Goal: Information Seeking & Learning: Learn about a topic

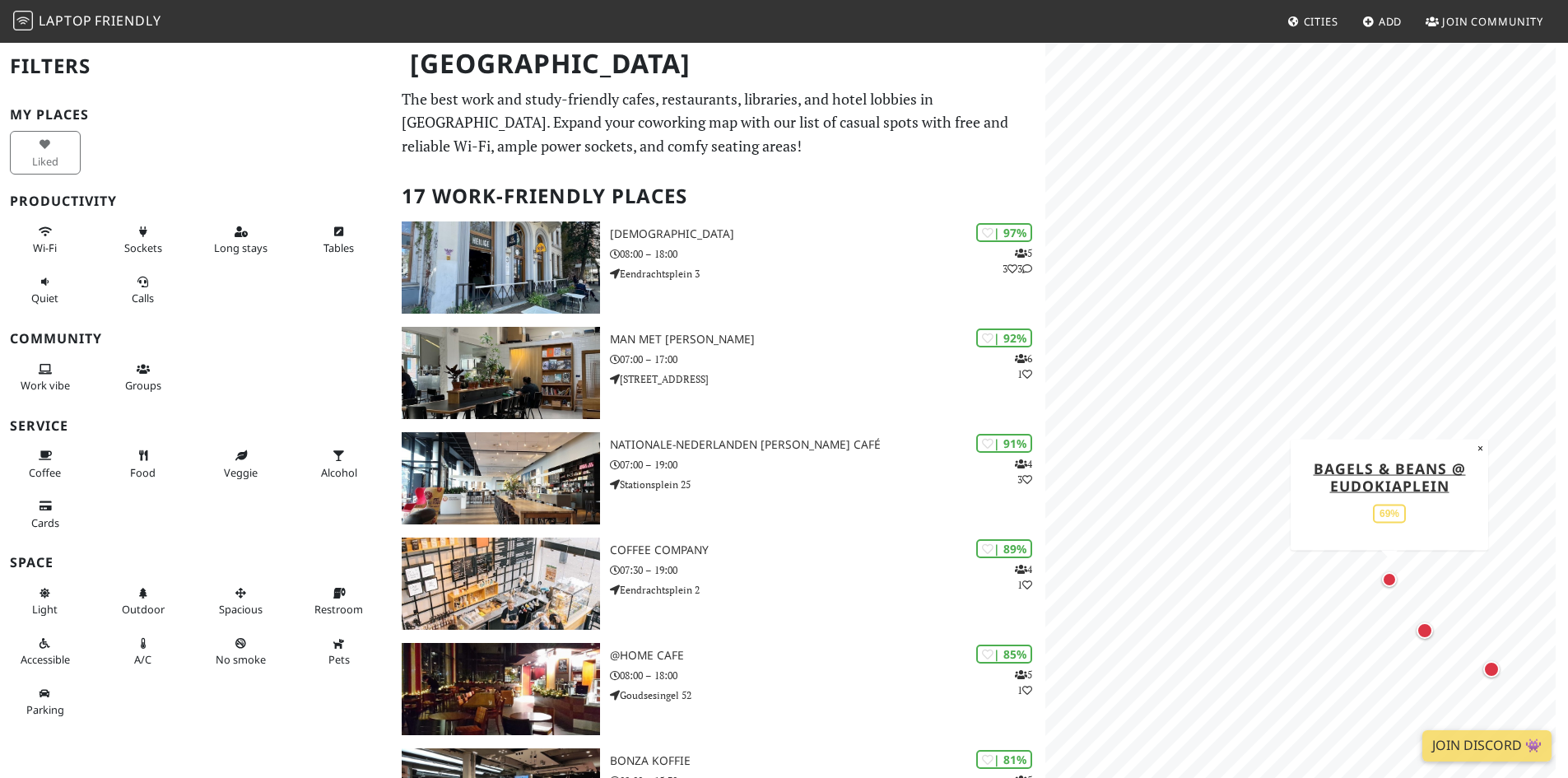
click at [1392, 579] on div "Map marker" at bounding box center [1390, 579] width 15 height 15
click at [1427, 633] on div "Map marker" at bounding box center [1425, 630] width 16 height 16
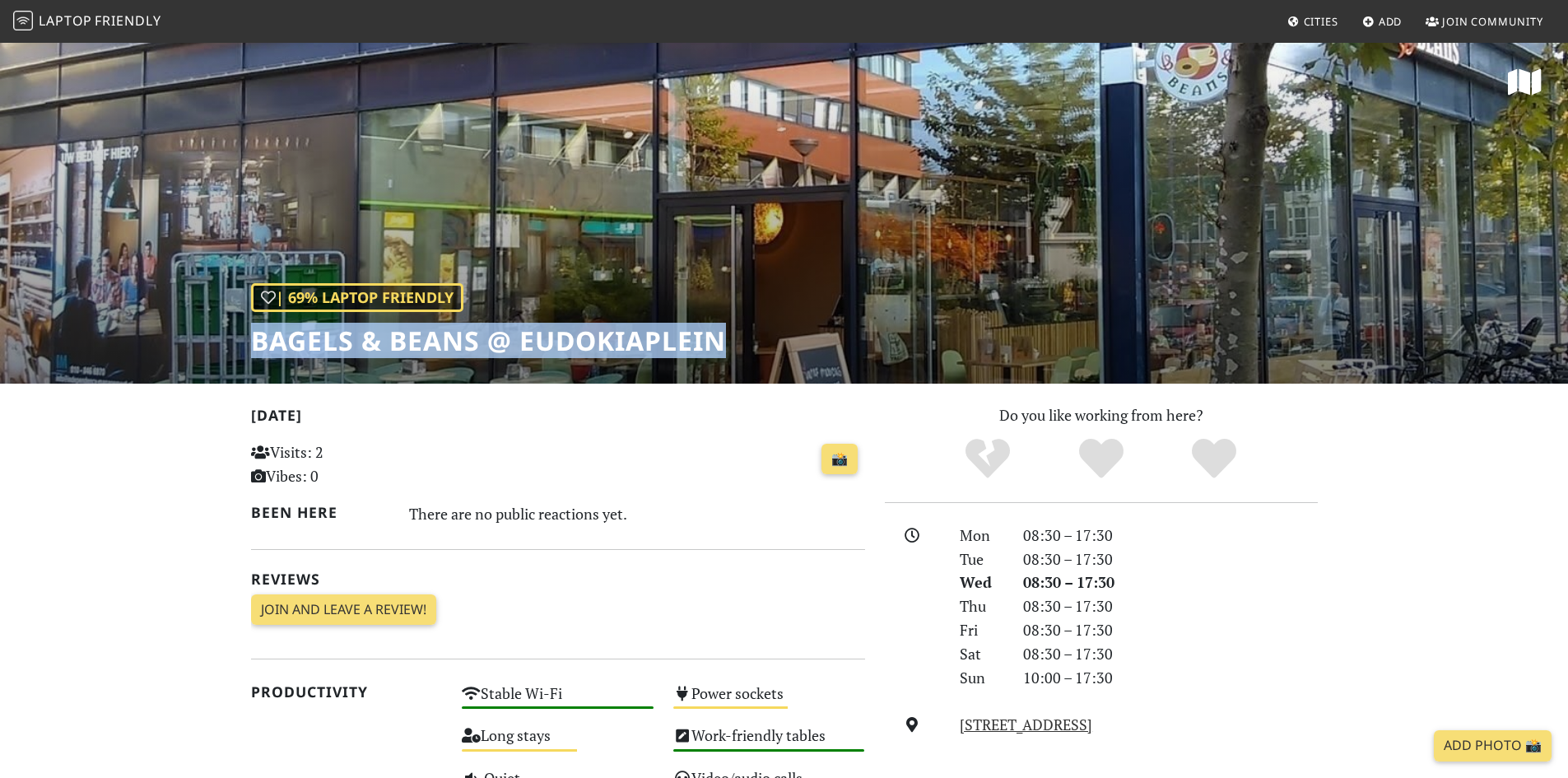
drag, startPoint x: 742, startPoint y: 342, endPoint x: 251, endPoint y: 347, distance: 491.0
click at [251, 347] on div "| 69% Laptop Friendly Bagels & Beans @ Eudokiaplein" at bounding box center [784, 212] width 1568 height 343
copy h1 "Bagels & Beans @ Eudokiaplein"
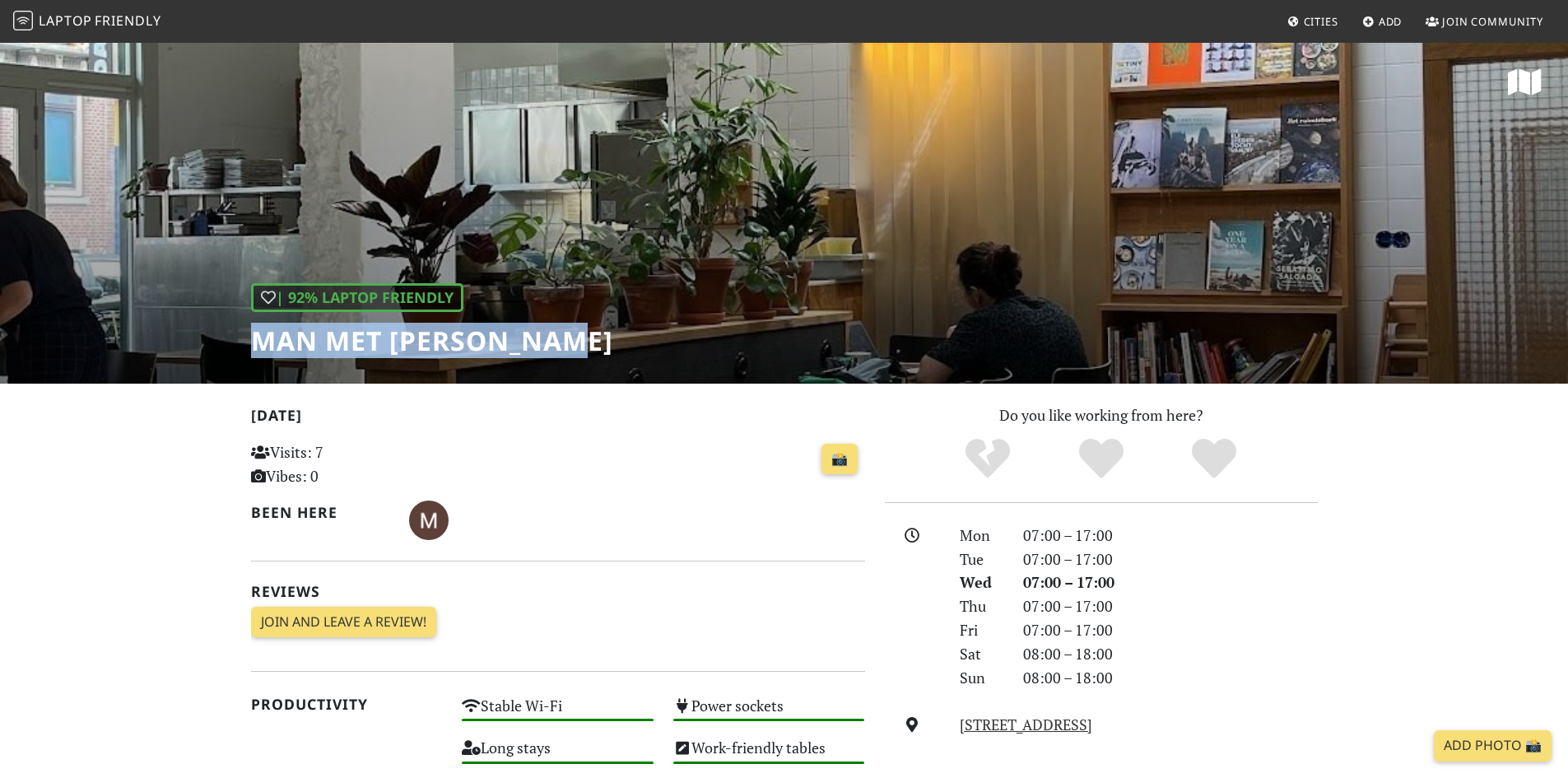
drag, startPoint x: 540, startPoint y: 339, endPoint x: 237, endPoint y: 323, distance: 303.4
click at [237, 323] on div "| 92% Laptop Friendly Man met bril koffie" at bounding box center [784, 212] width 1568 height 343
copy h1 "Man met [PERSON_NAME]"
